Goal: Task Accomplishment & Management: Use online tool/utility

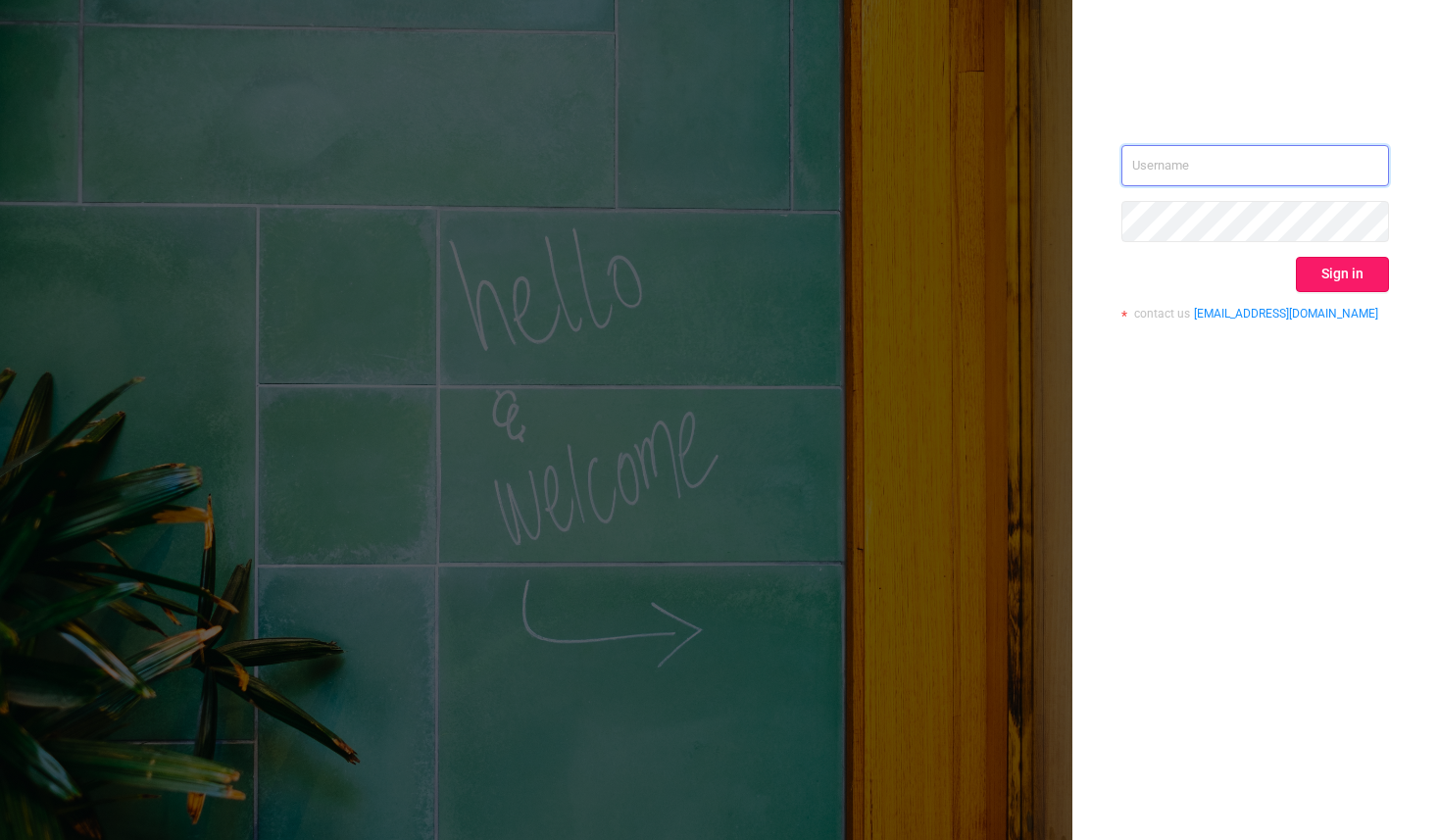
type input "[PERSON_NAME][EMAIL_ADDRESS][DOMAIN_NAME]"
click at [1324, 271] on button "Sign in" at bounding box center [1342, 274] width 93 height 36
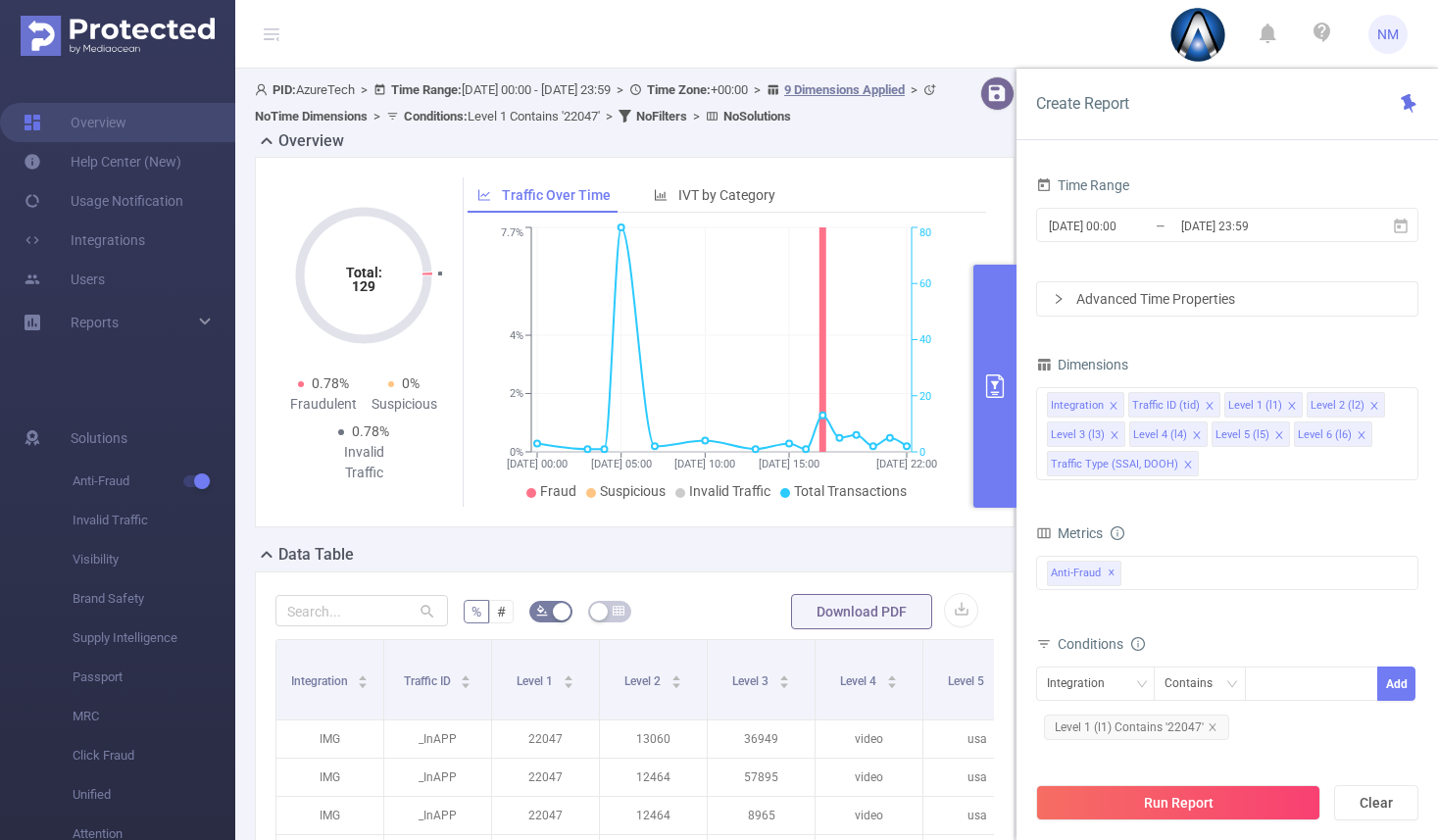
click at [1177, 729] on span "Level 1 (l1) Contains '22047'" at bounding box center [1136, 727] width 185 height 26
click at [1304, 685] on icon "icon: close" at bounding box center [1309, 685] width 10 height 10
click at [1305, 685] on div "22047" at bounding box center [1311, 683] width 113 height 33
paste input "21872"
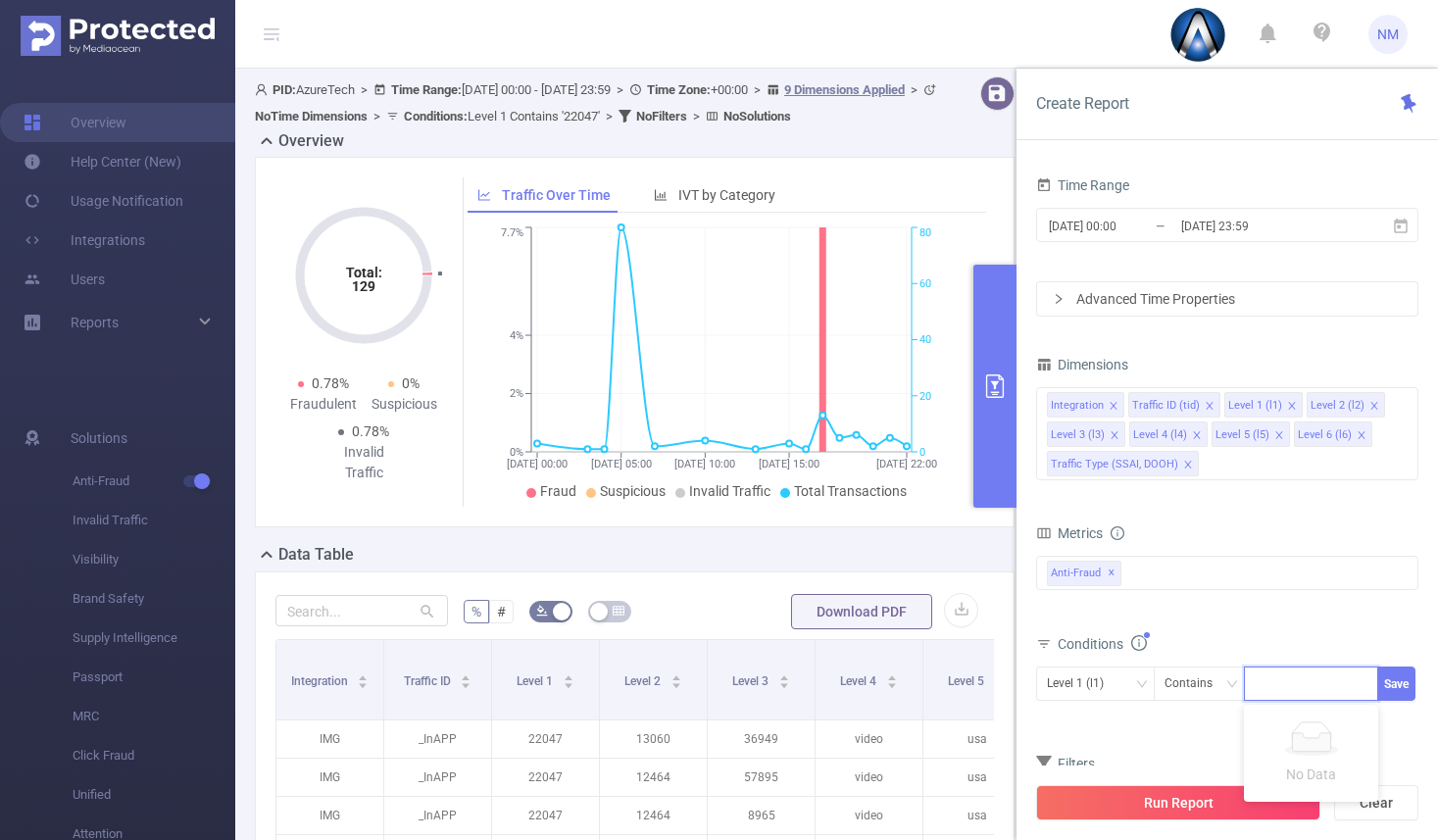
type input "21872"
click at [1130, 234] on input "[DATE] 00:00" at bounding box center [1126, 226] width 158 height 27
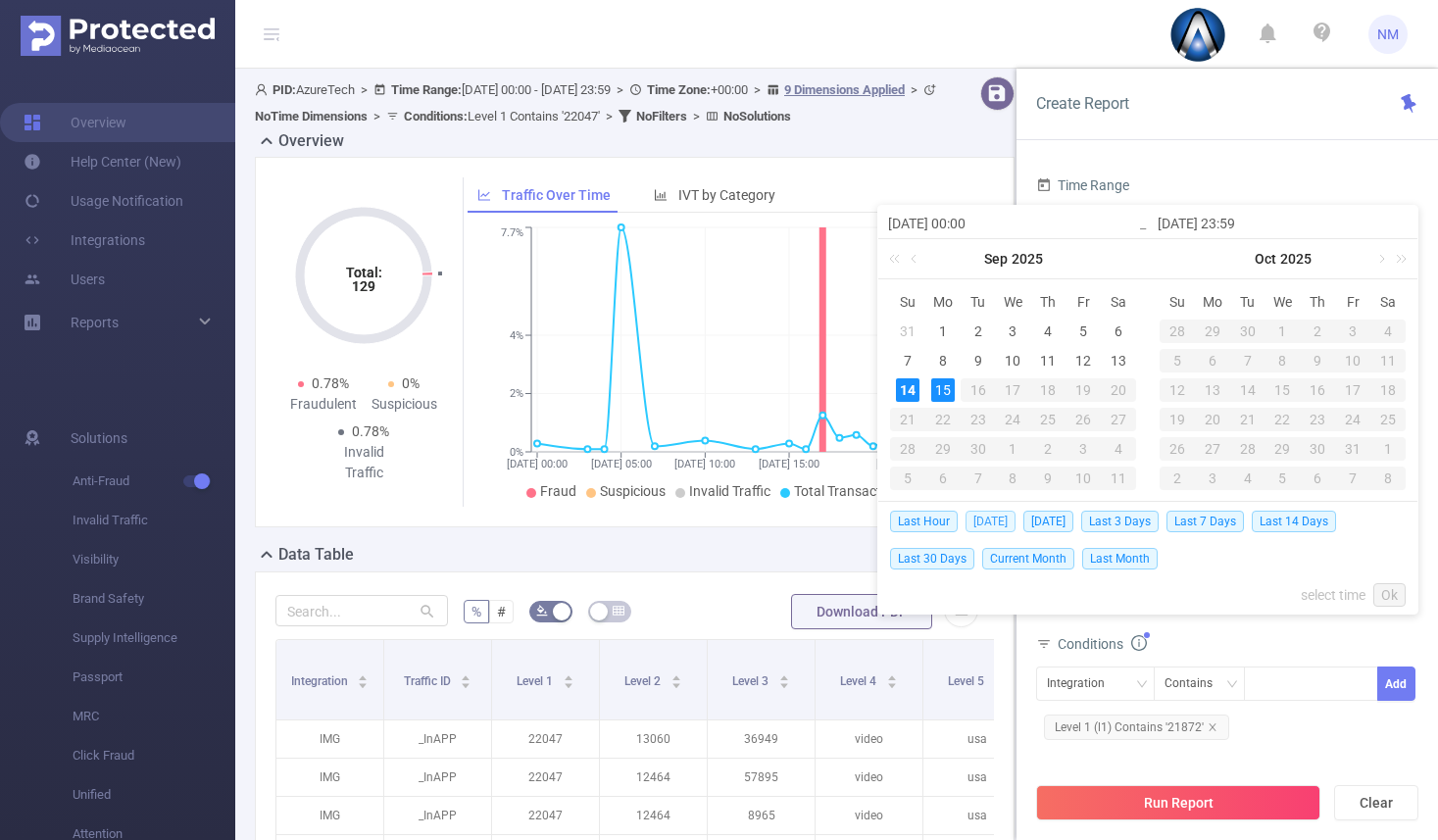
click at [985, 524] on span "[DATE]" at bounding box center [991, 521] width 50 height 22
type input "[DATE] 00:00"
type input "[DATE] 23:59"
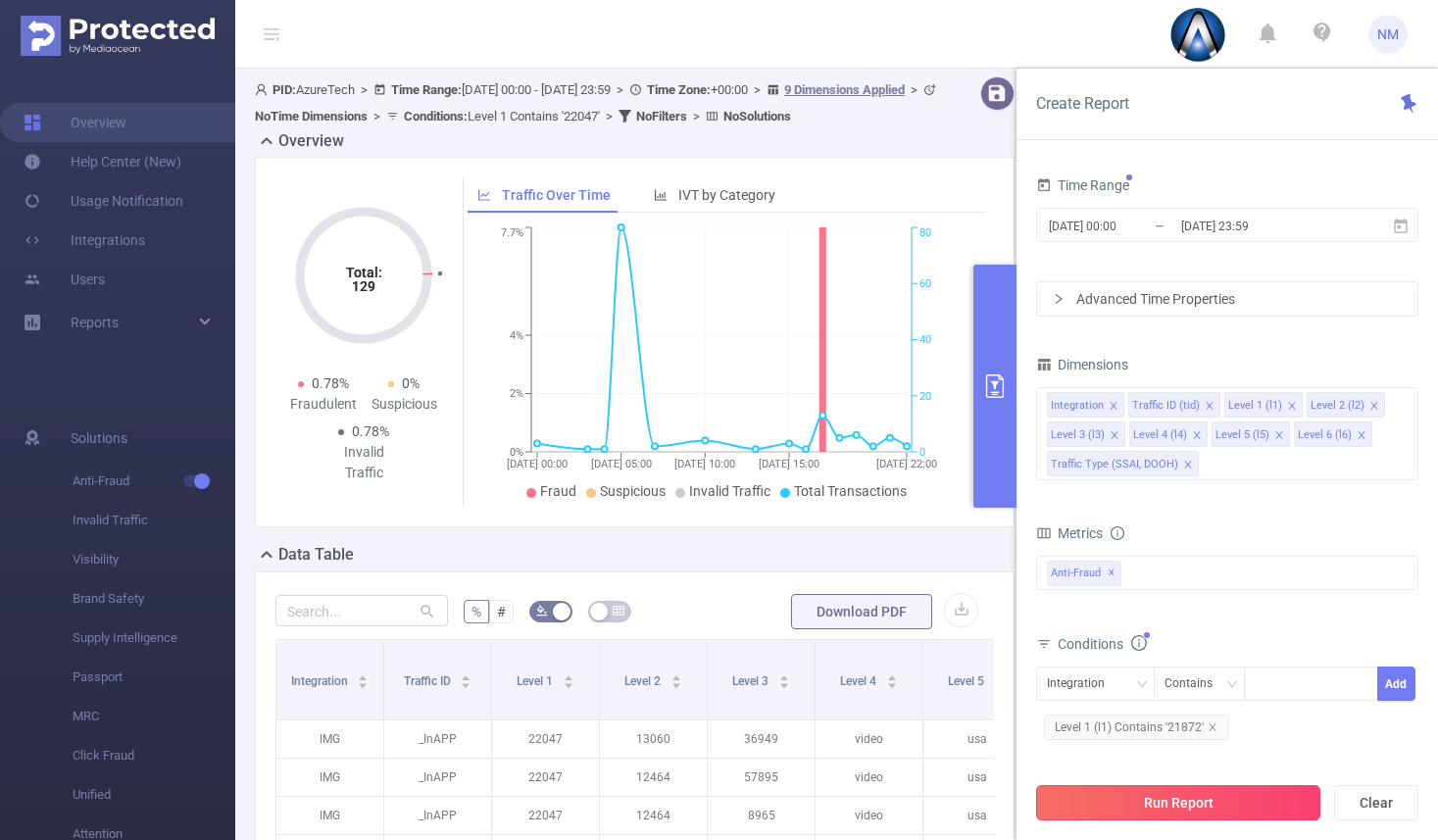
click at [1193, 816] on button "Run Report" at bounding box center [1178, 802] width 284 height 36
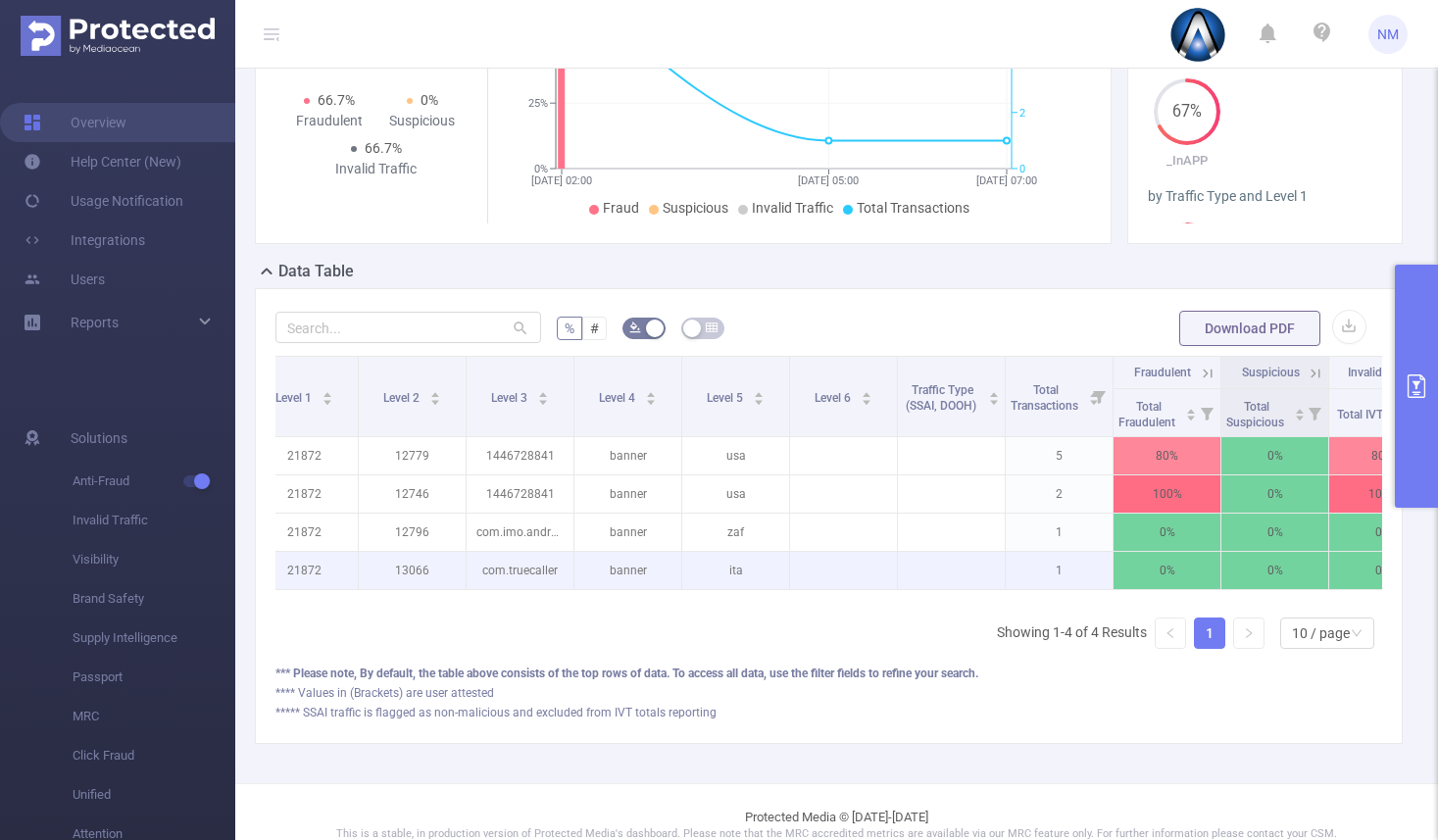
scroll to position [0, 315]
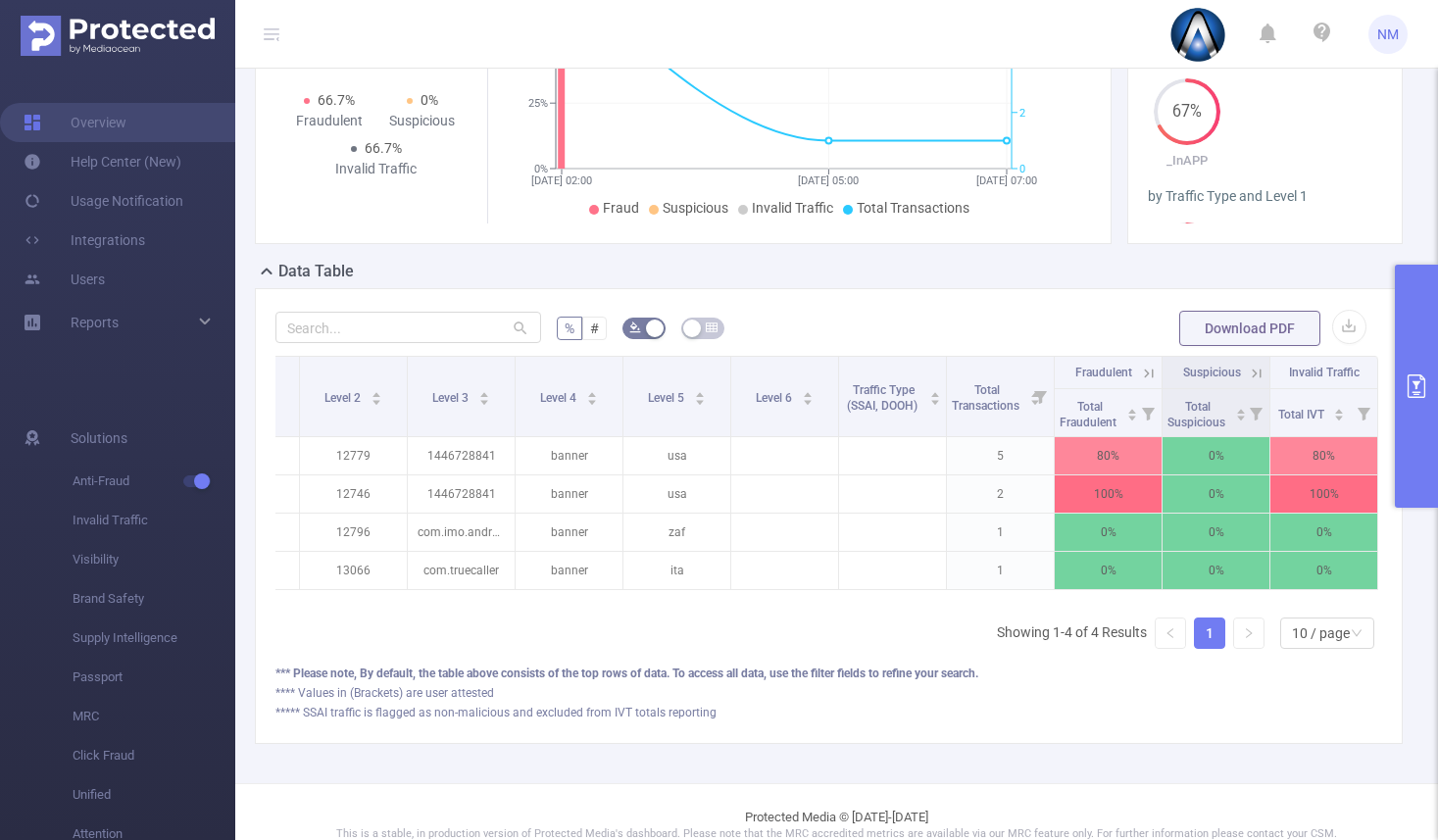
click at [1140, 379] on icon at bounding box center [1149, 373] width 18 height 18
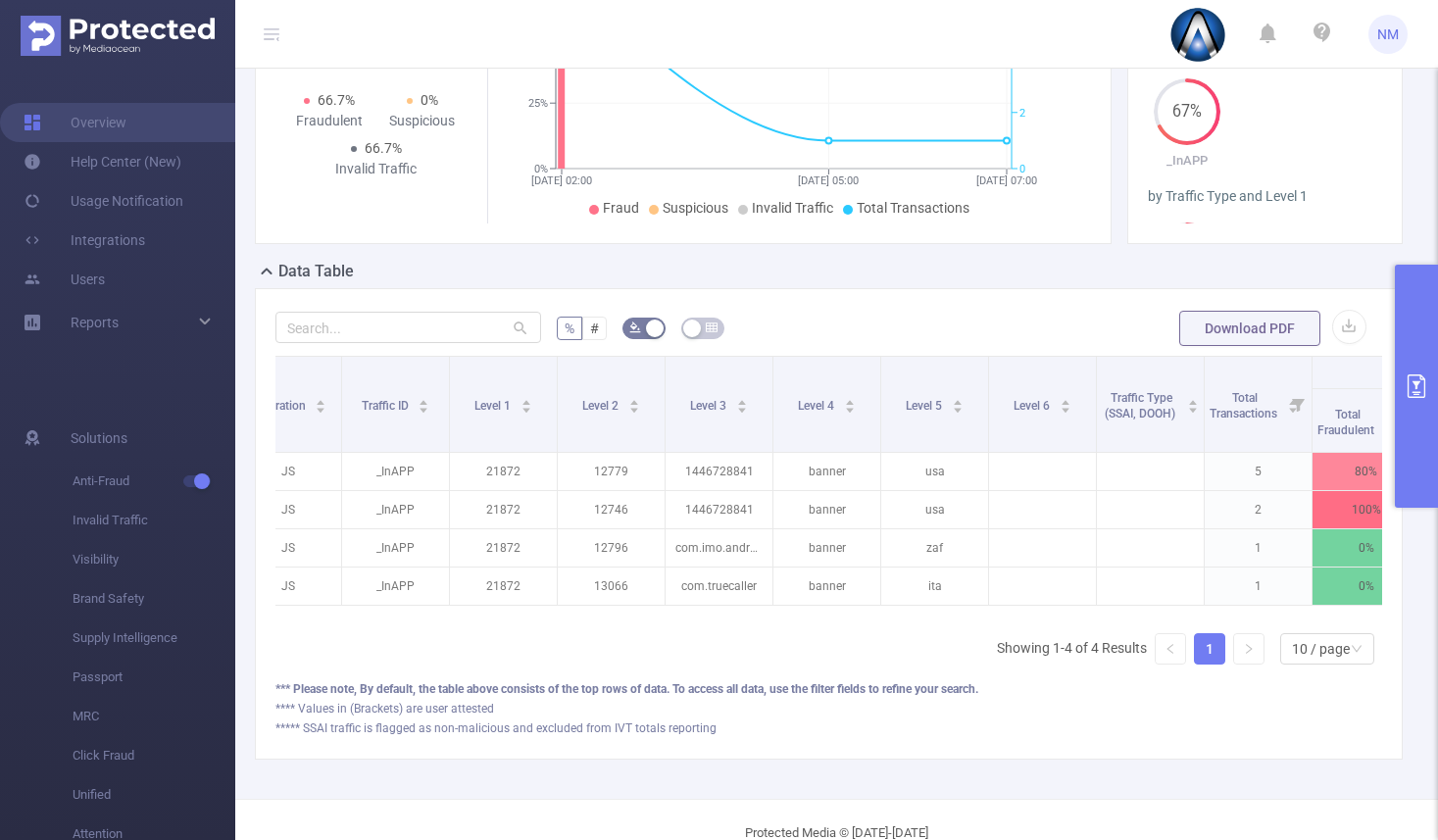
scroll to position [0, 31]
